Goal: Task Accomplishment & Management: Manage account settings

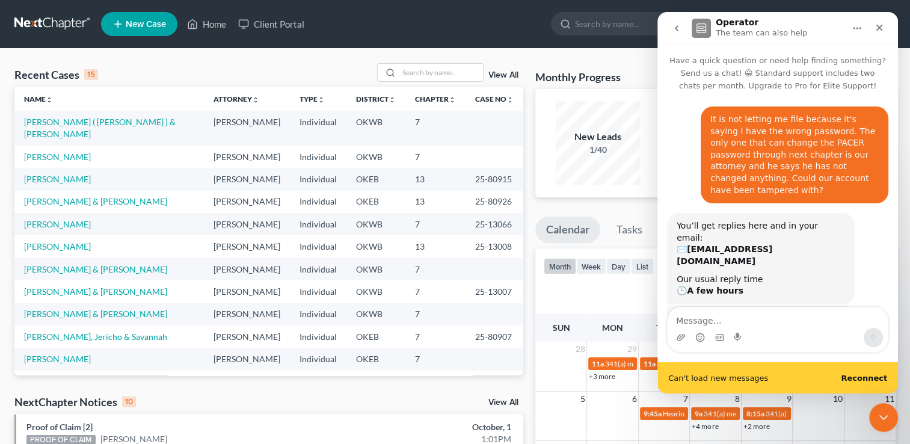
scroll to position [1, 0]
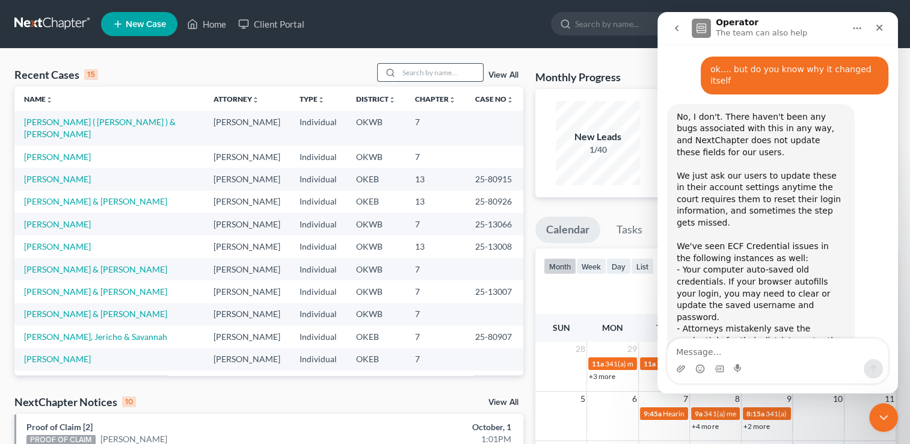
click at [426, 76] on input "search" at bounding box center [441, 72] width 84 height 17
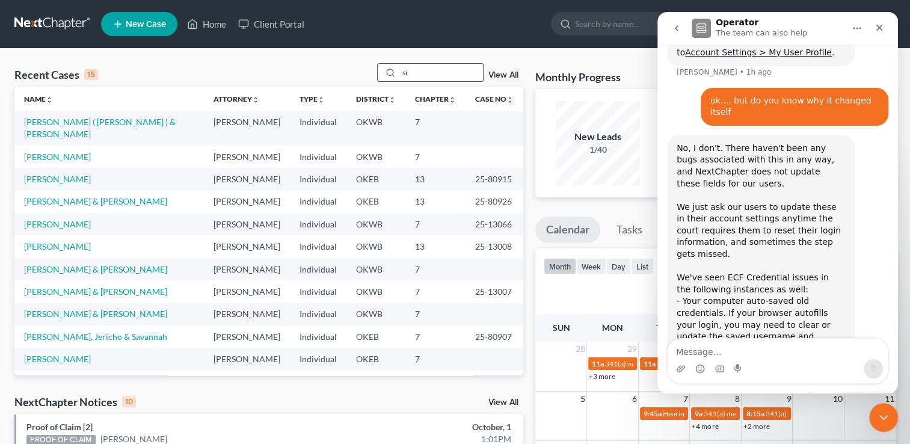
scroll to position [837, 0]
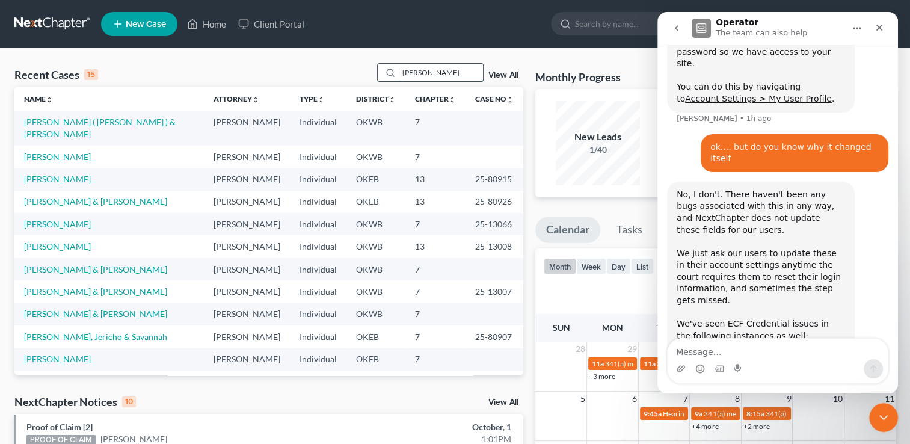
type input "[PERSON_NAME]"
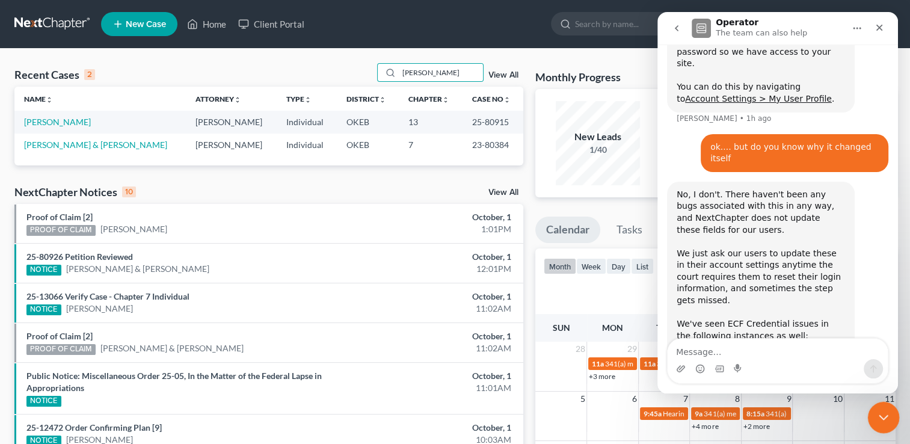
drag, startPoint x: 881, startPoint y: 416, endPoint x: 872, endPoint y: 417, distance: 8.5
click at [881, 416] on icon "Close Intercom Messenger" at bounding box center [882, 415] width 8 height 5
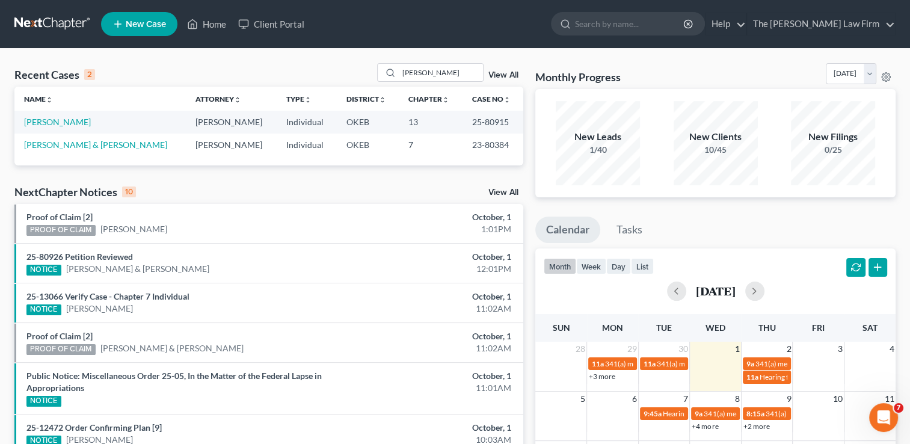
scroll to position [825, 0]
click at [56, 117] on link "[PERSON_NAME]" at bounding box center [57, 122] width 67 height 10
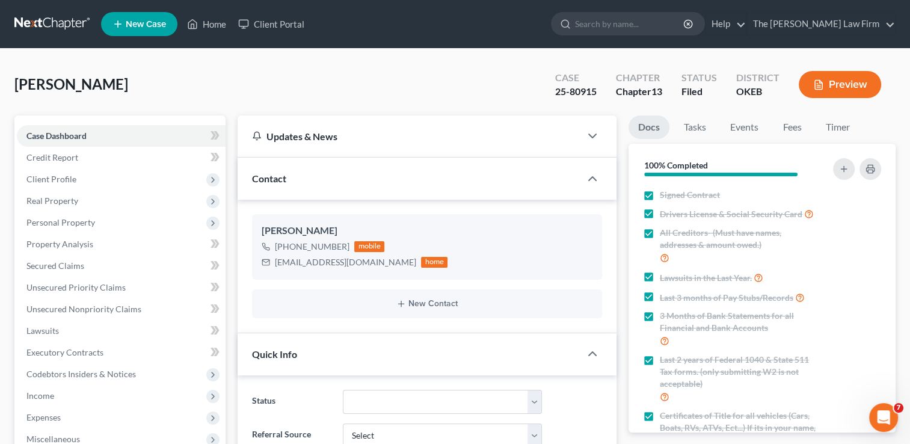
click at [45, 19] on link at bounding box center [52, 24] width 77 height 22
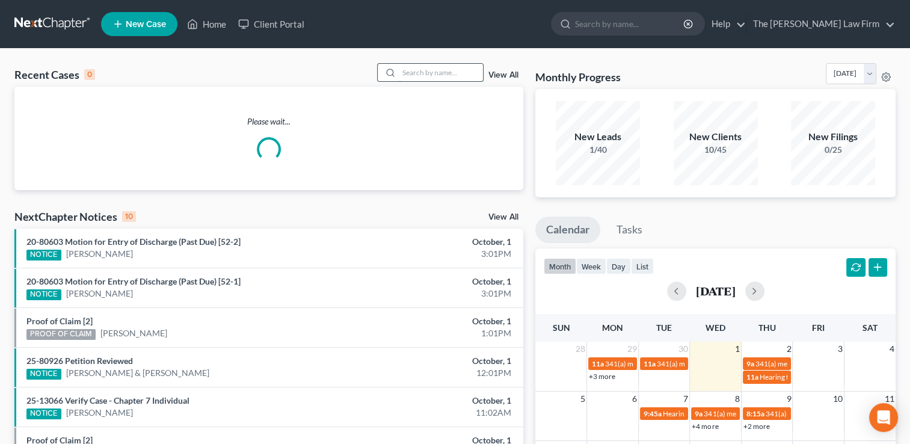
click at [431, 68] on input "search" at bounding box center [441, 72] width 84 height 17
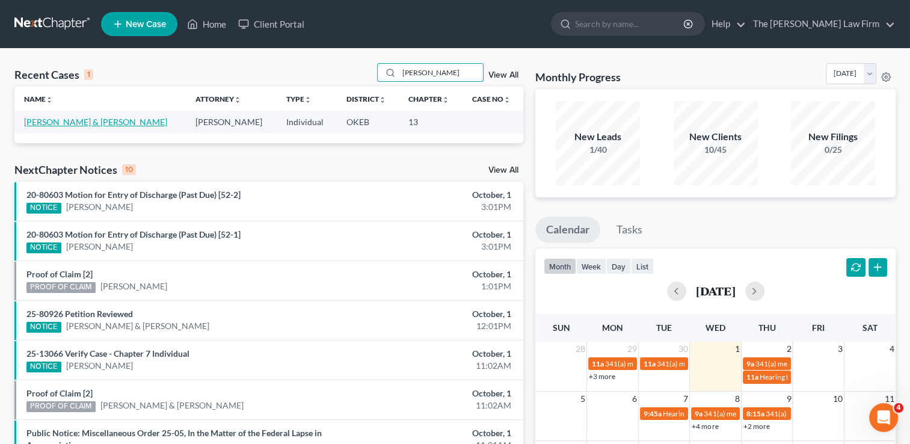
type input "tinkler"
click at [76, 123] on link "[PERSON_NAME] & [PERSON_NAME]" at bounding box center [95, 122] width 143 height 10
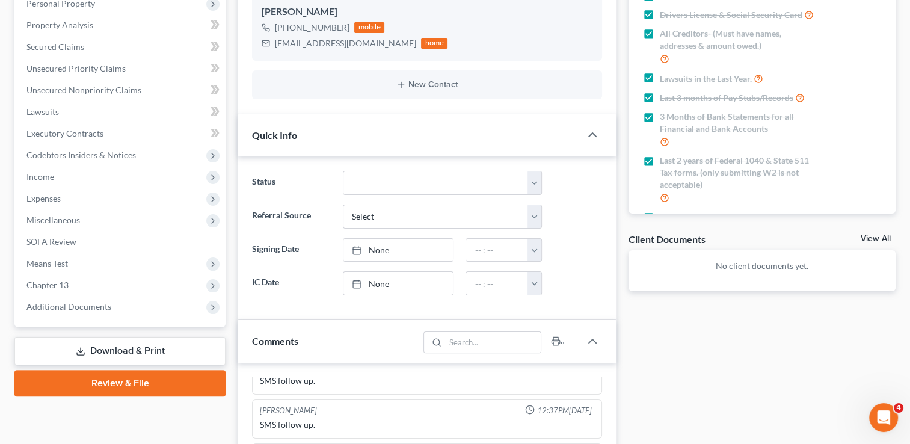
scroll to position [241, 0]
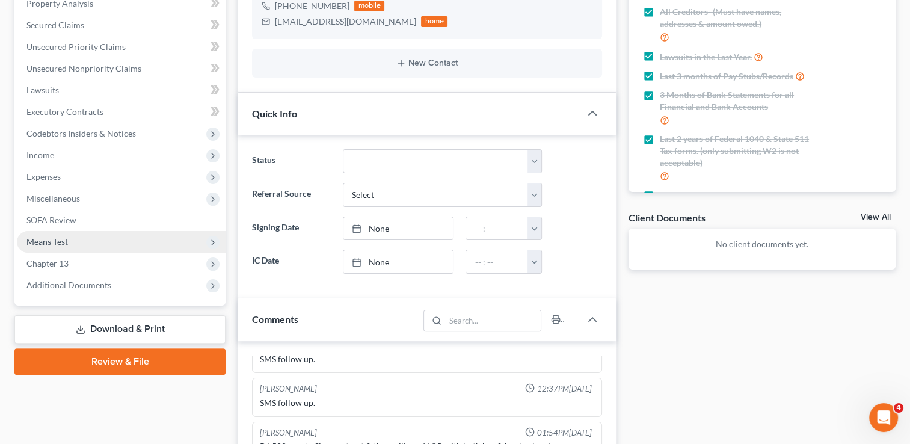
click at [67, 241] on span "Means Test" at bounding box center [47, 241] width 42 height 10
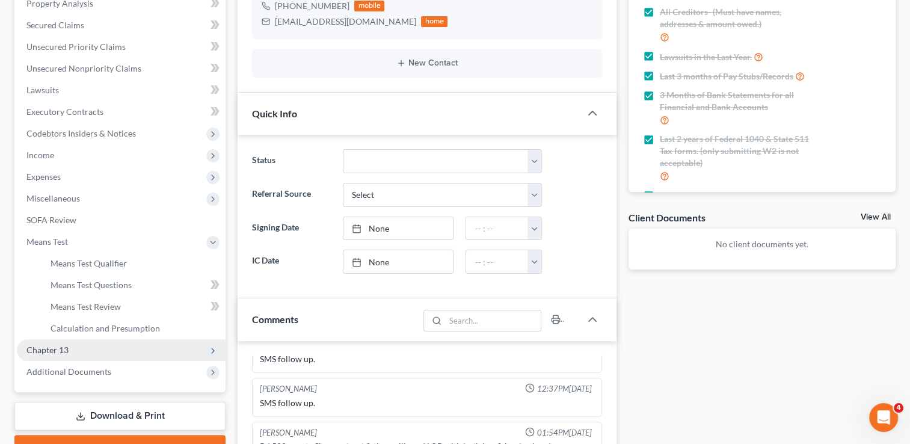
click at [49, 352] on span "Chapter 13" at bounding box center [47, 350] width 42 height 10
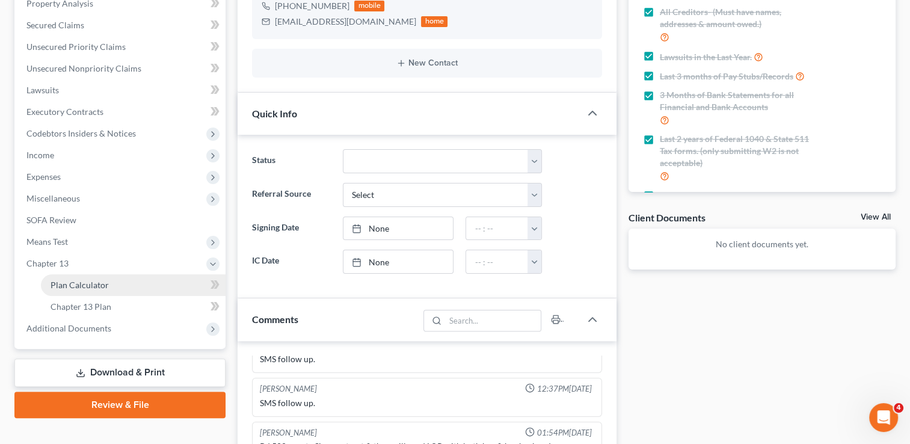
click at [96, 284] on span "Plan Calculator" at bounding box center [80, 285] width 58 height 10
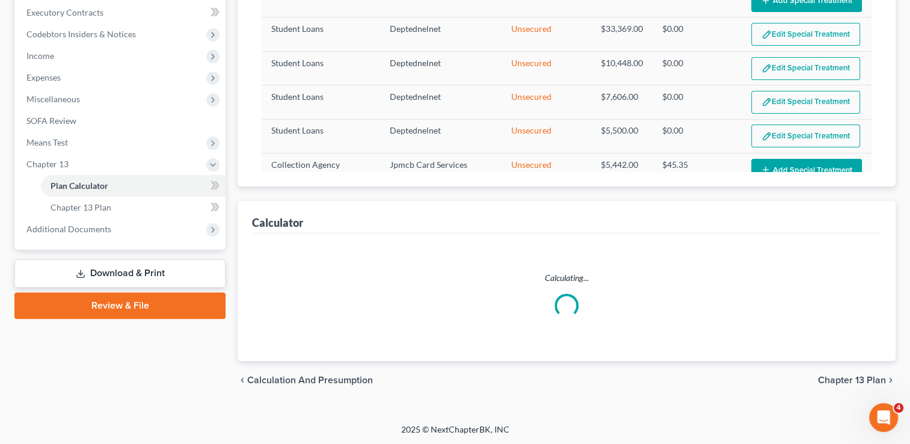
select select "59"
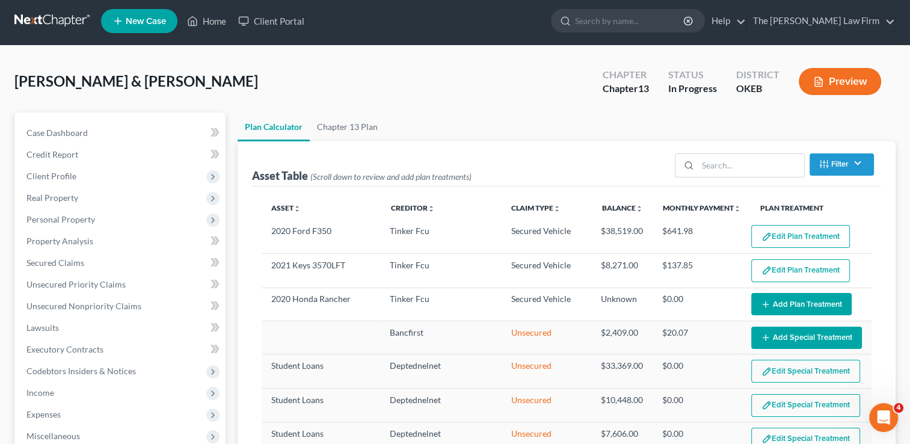
scroll to position [2, 0]
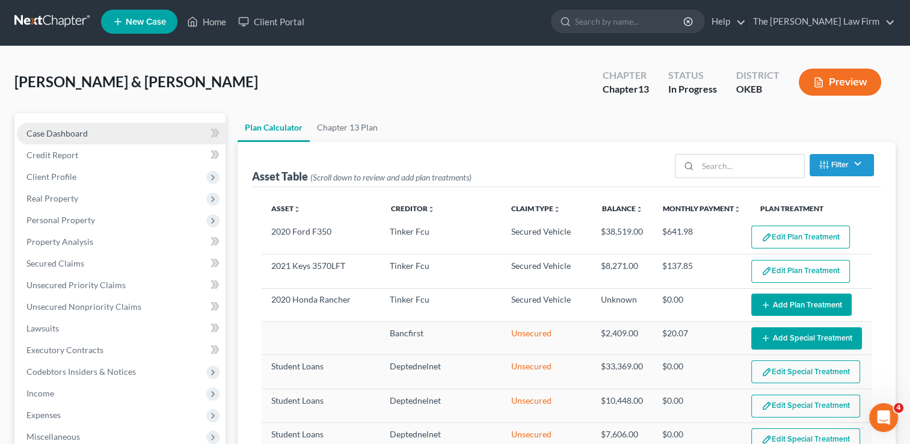
click at [80, 131] on span "Case Dashboard" at bounding box center [56, 133] width 61 height 10
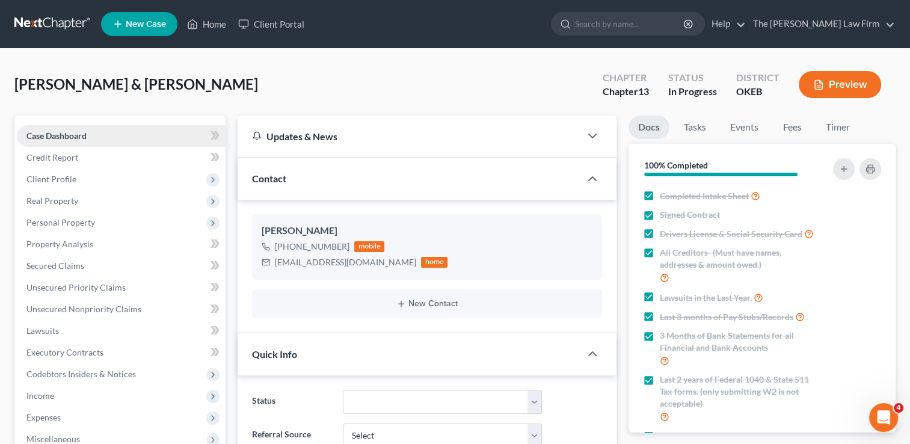
scroll to position [205, 0]
drag, startPoint x: 274, startPoint y: 263, endPoint x: 365, endPoint y: 267, distance: 90.3
click at [365, 267] on div "tinkler2010@gmail.com home" at bounding box center [355, 262] width 186 height 16
drag, startPoint x: 365, startPoint y: 267, endPoint x: 334, endPoint y: 262, distance: 30.5
copy div "tinkler2010@gmail.com"
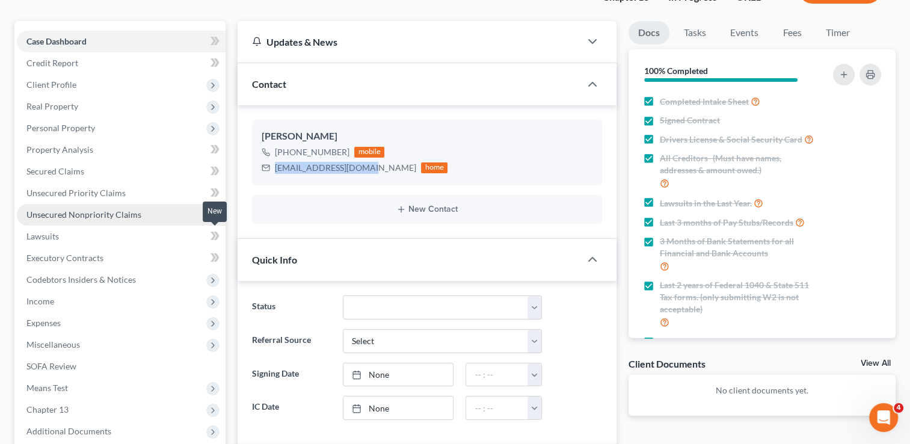
scroll to position [180, 0]
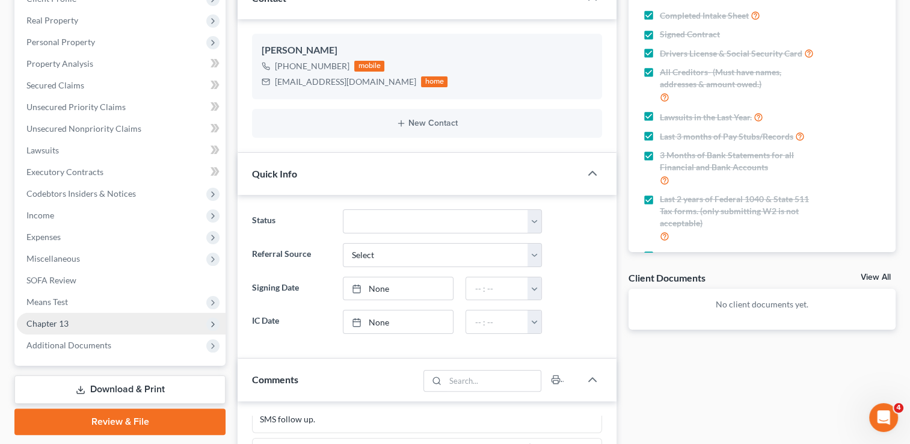
click at [72, 319] on span "Chapter 13" at bounding box center [121, 324] width 209 height 22
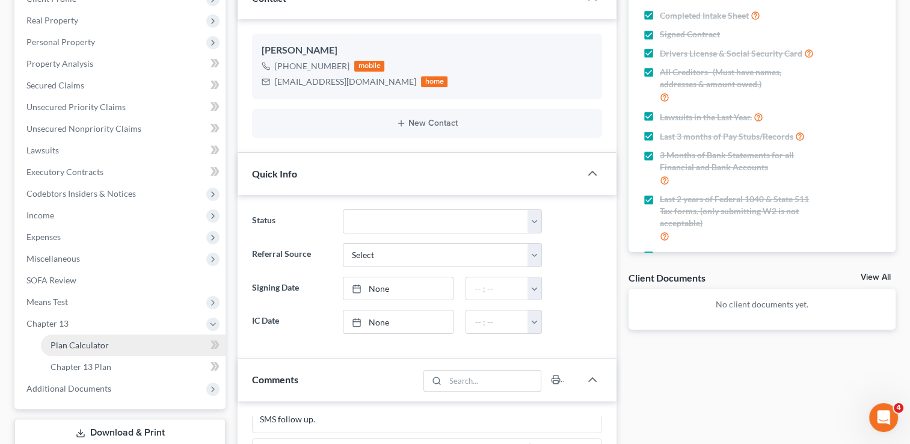
click at [89, 348] on span "Plan Calculator" at bounding box center [80, 345] width 58 height 10
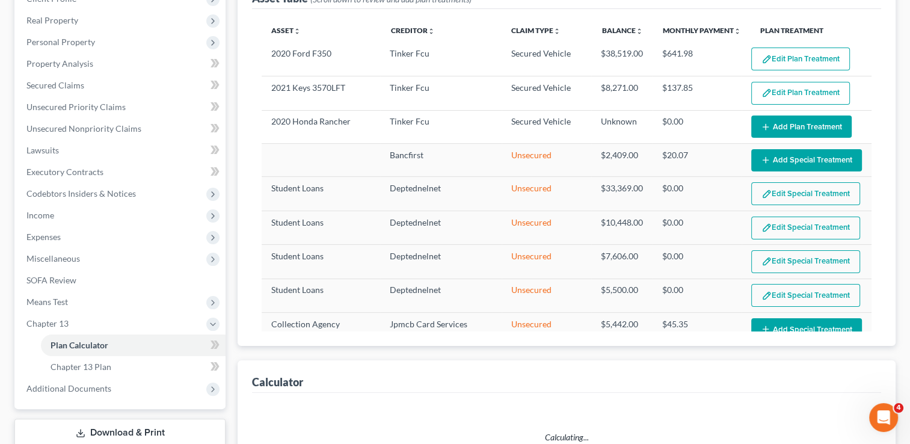
select select "59"
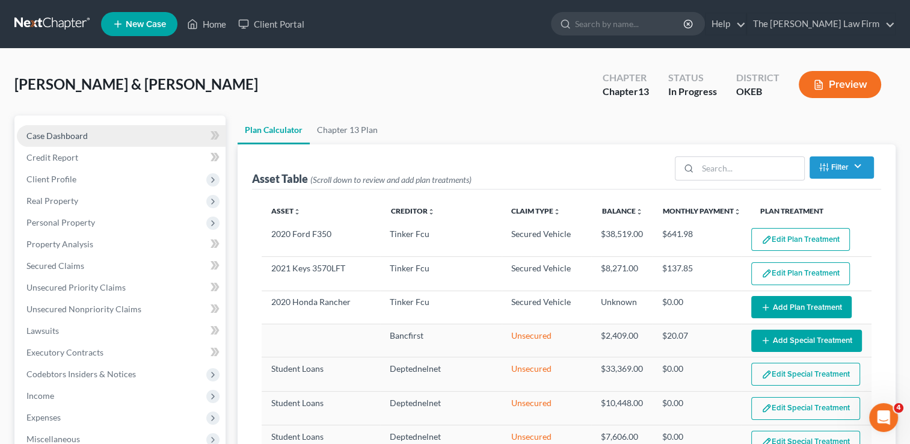
click at [62, 134] on span "Case Dashboard" at bounding box center [56, 136] width 61 height 10
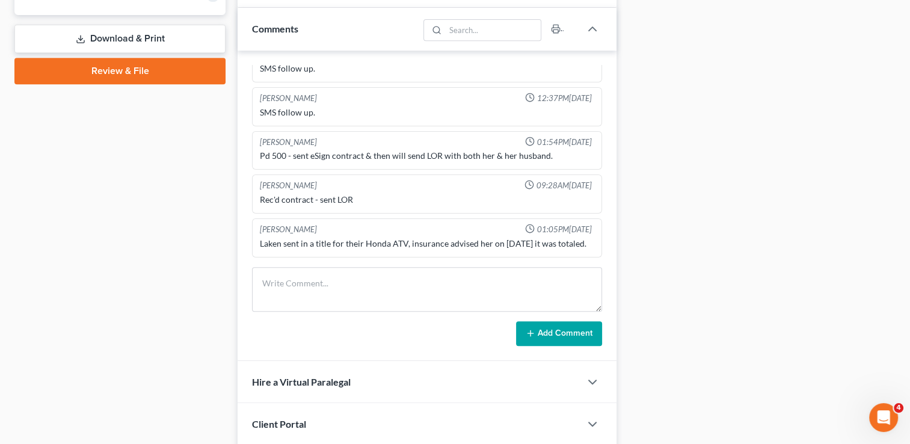
scroll to position [541, 0]
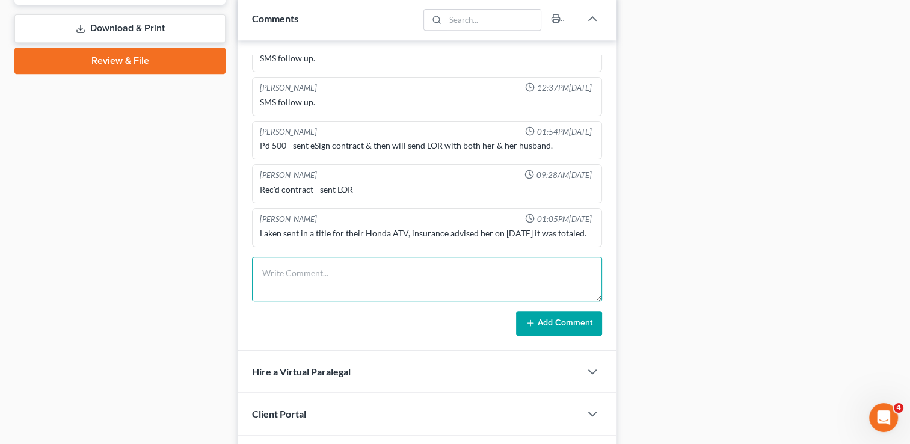
click at [334, 266] on textarea at bounding box center [427, 279] width 350 height 45
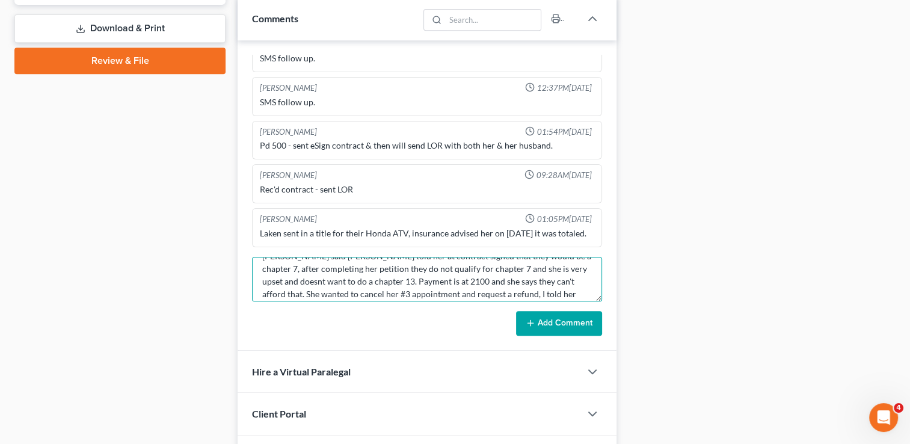
scroll to position [0, 0]
click at [416, 271] on textarea "Laken said Paul told her at contract signed that they would be a chapter 7, aft…" at bounding box center [427, 279] width 350 height 45
type textarea "Laken said Paul told her at contract signing that they would be a chapter 7, af…"
click at [585, 321] on button "Add Comment" at bounding box center [559, 323] width 86 height 25
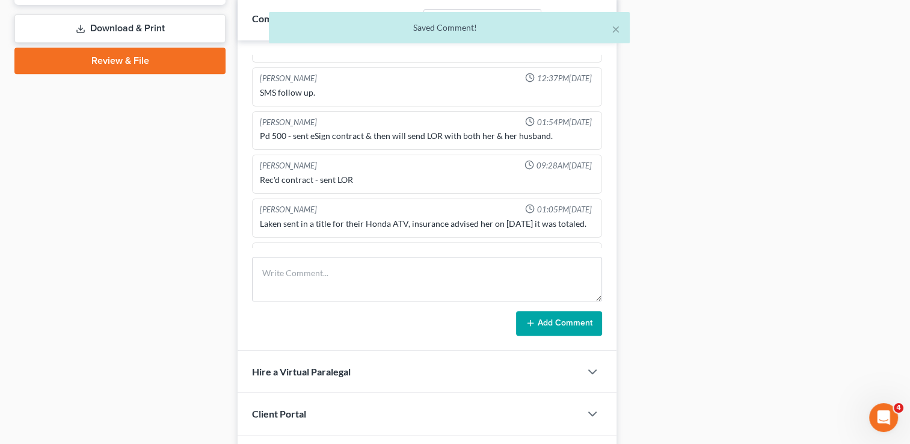
scroll to position [310, 0]
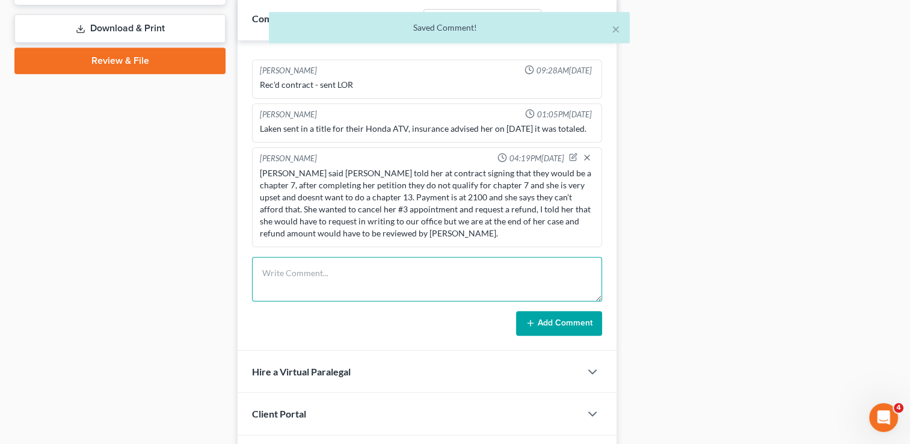
click at [339, 271] on textarea at bounding box center [427, 279] width 350 height 45
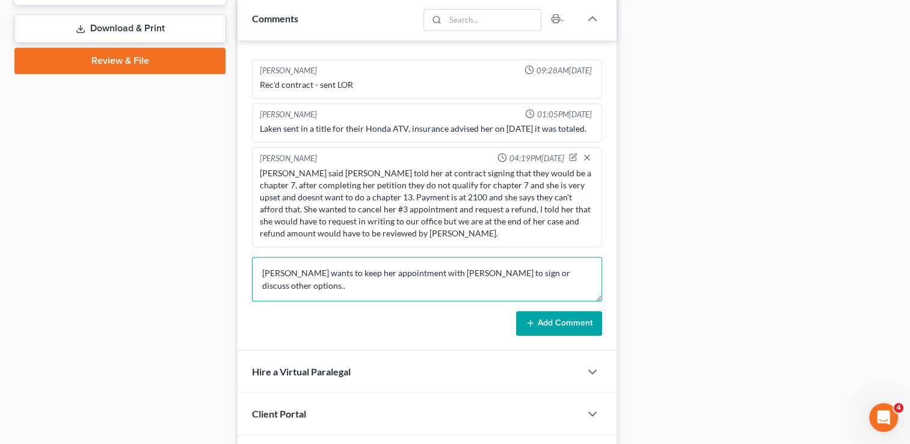
type textarea "Laken wants to keep her appointment with Paul to sign or discuss other options.."
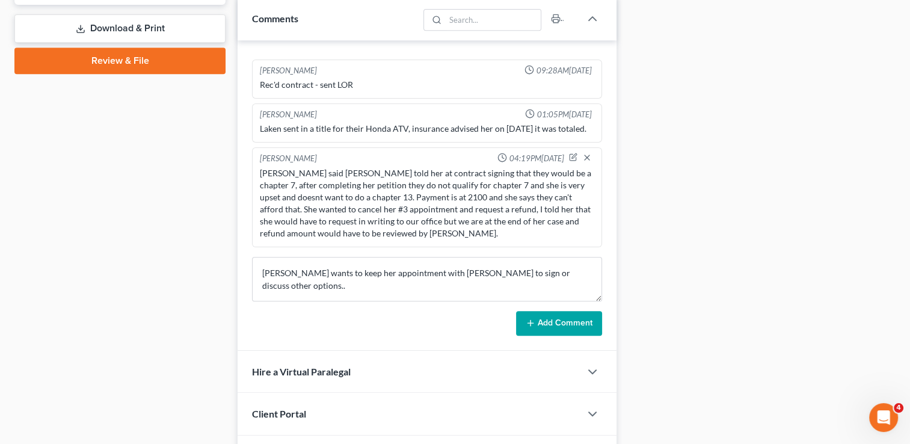
click at [561, 324] on button "Add Comment" at bounding box center [559, 323] width 86 height 25
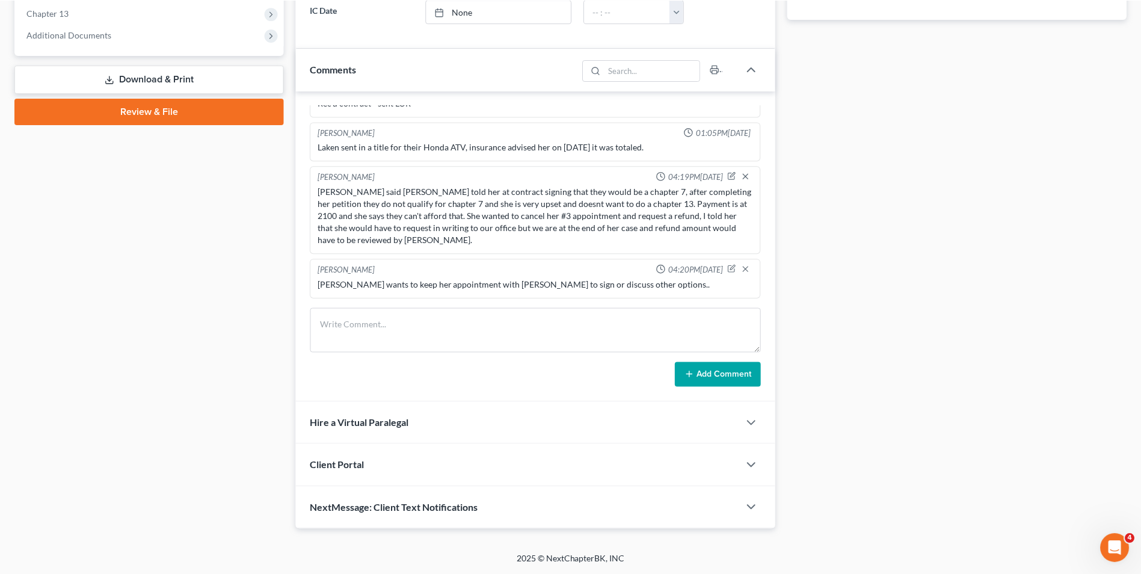
scroll to position [333, 0]
